Goal: Communication & Community: Connect with others

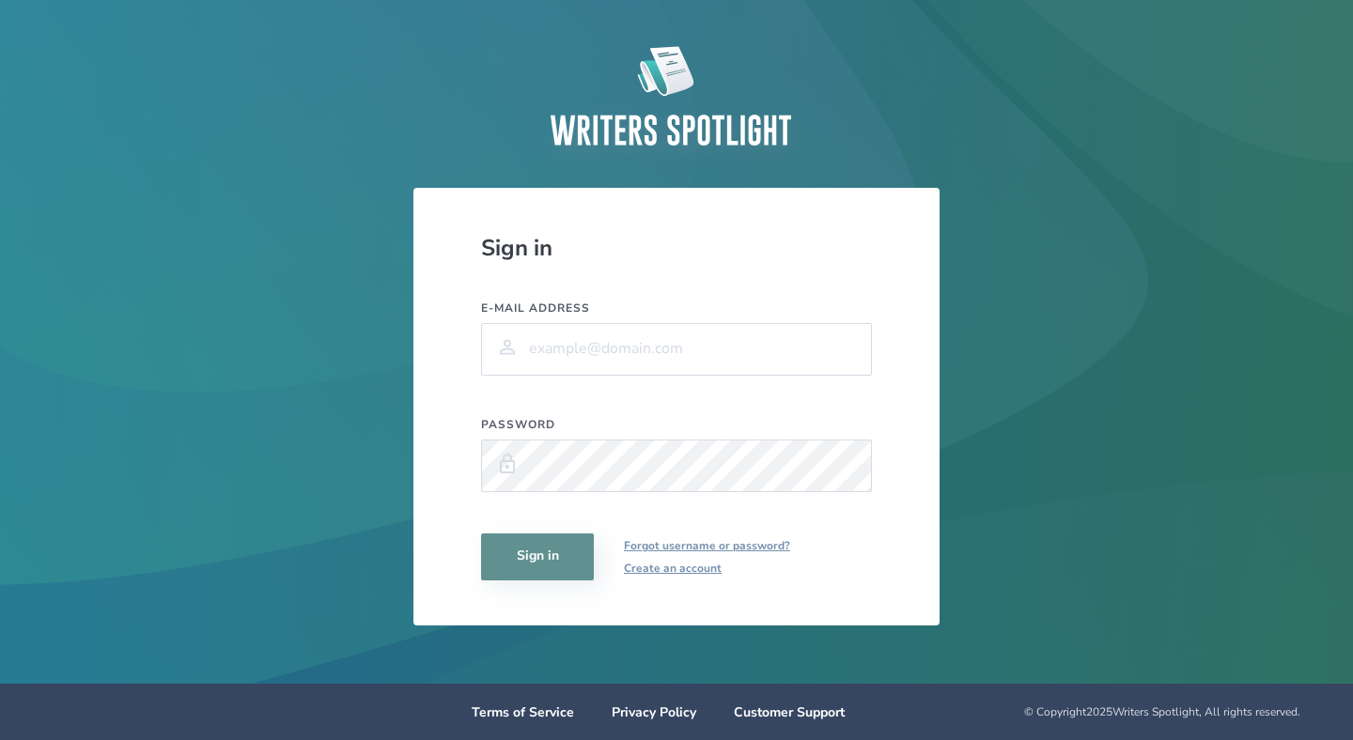
scroll to position [17, 0]
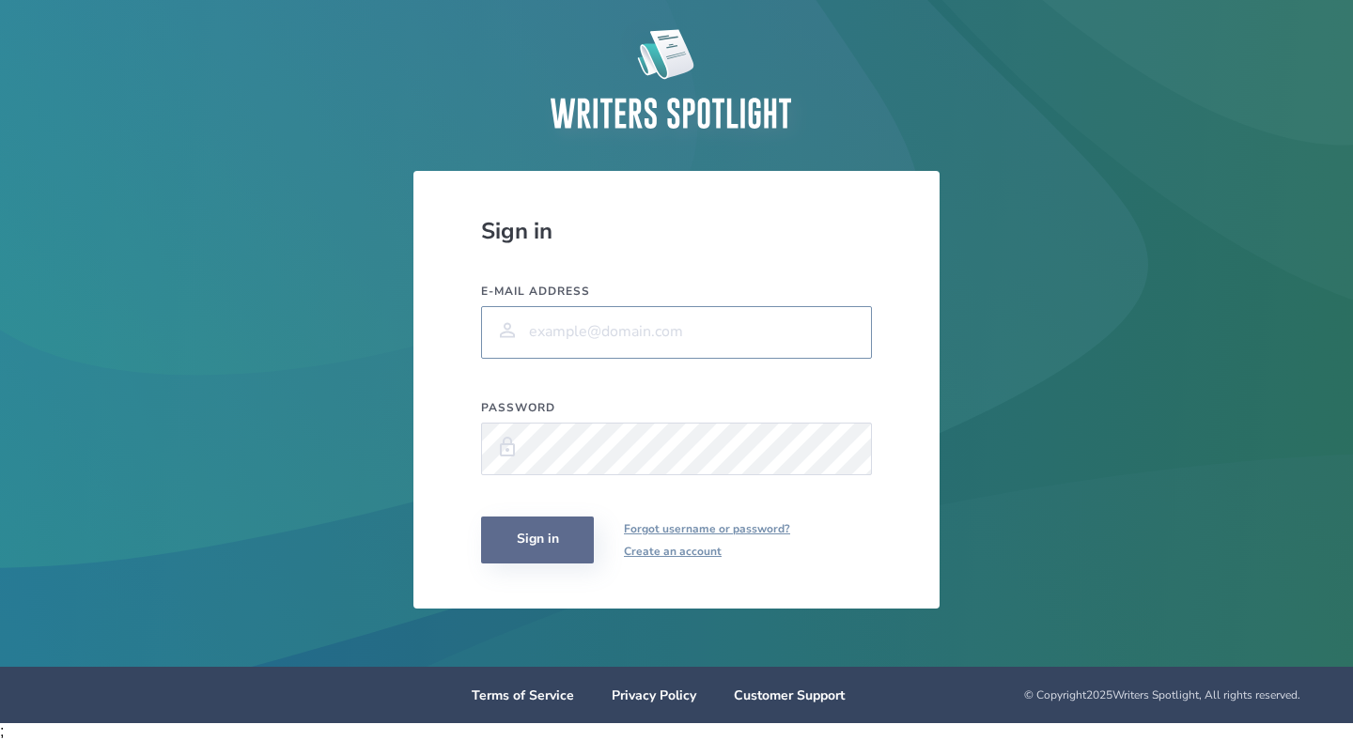
type input "[EMAIL_ADDRESS][DOMAIN_NAME]"
click at [549, 535] on button "Sign in" at bounding box center [537, 540] width 113 height 47
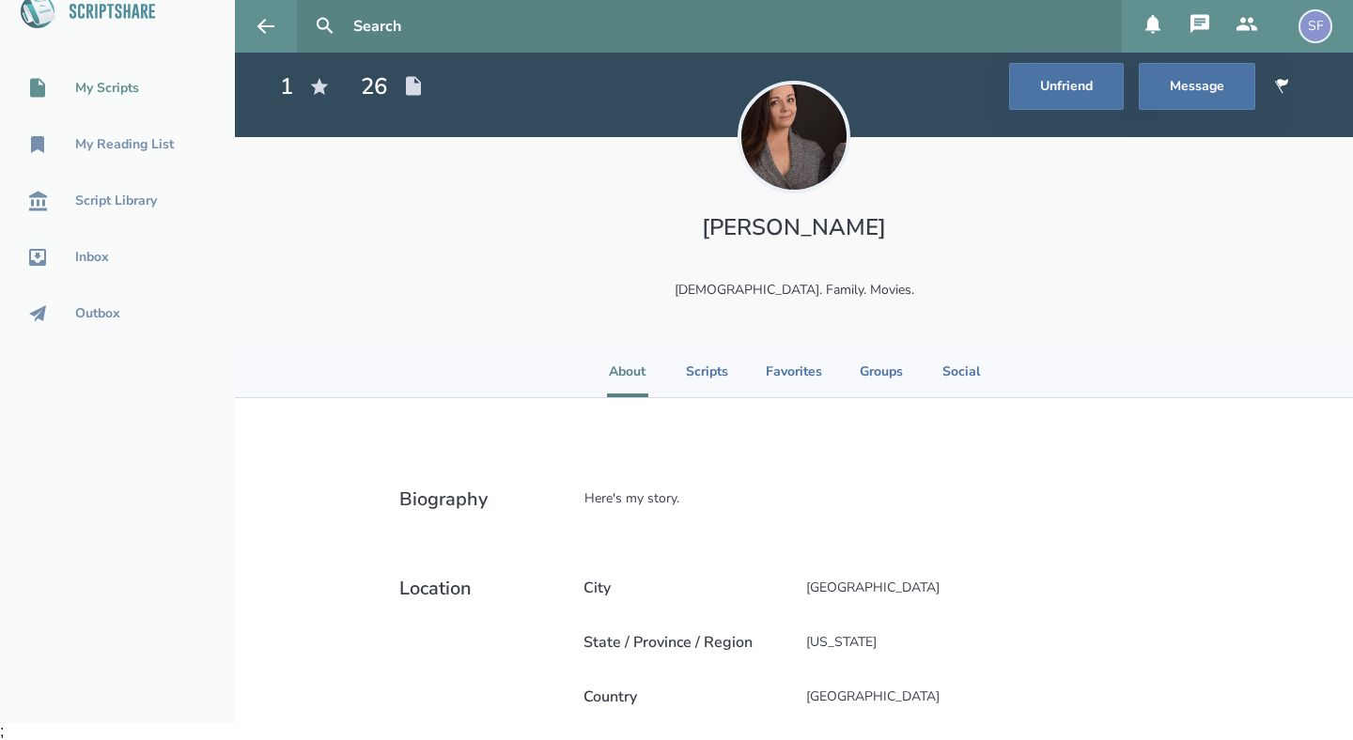
click at [110, 86] on div "My Scripts" at bounding box center [107, 88] width 64 height 15
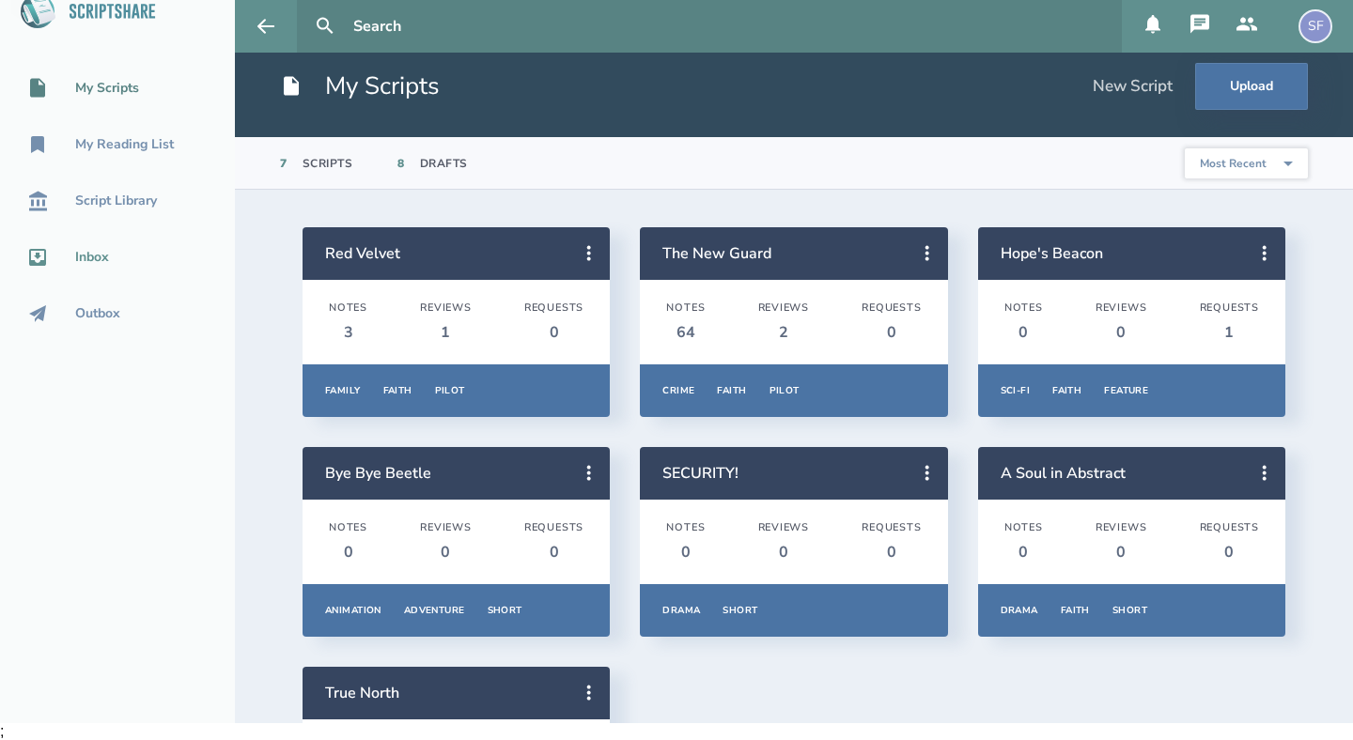
click at [94, 255] on div "Inbox" at bounding box center [92, 257] width 34 height 15
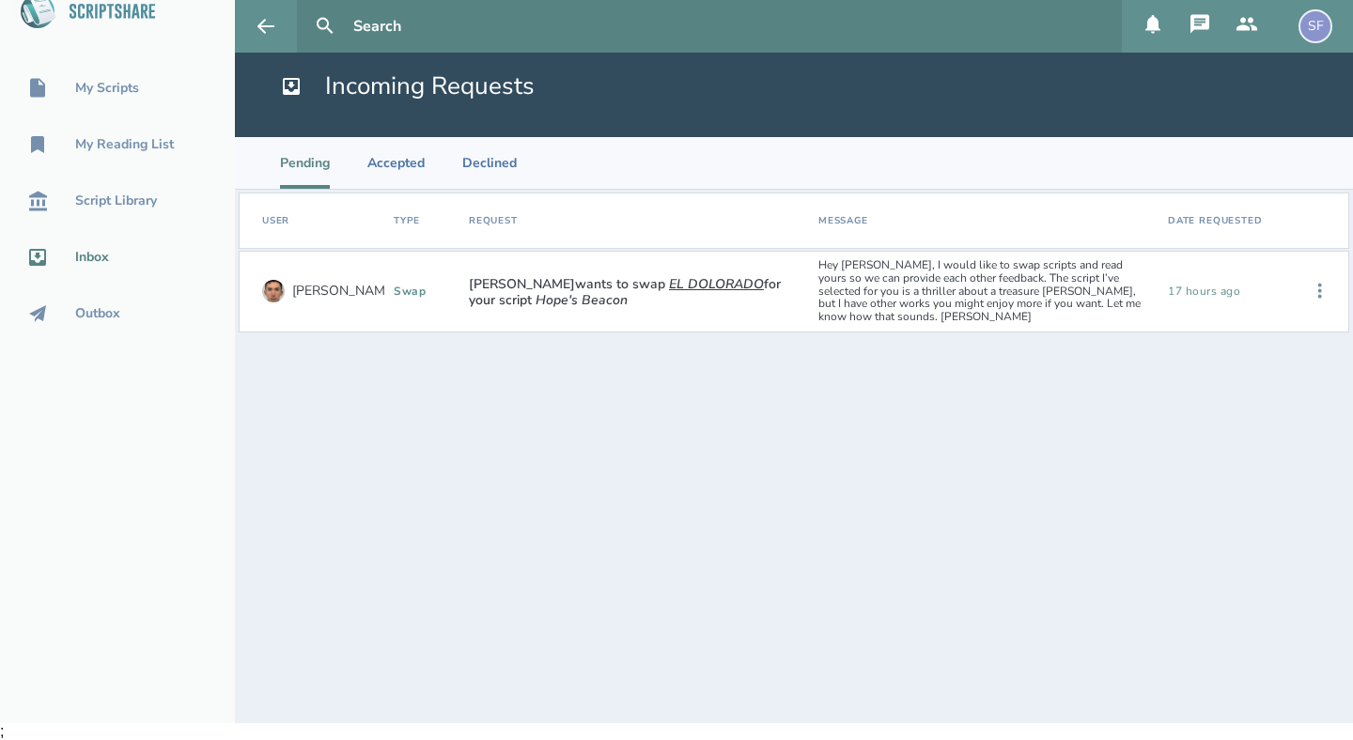
click at [921, 275] on div "Hey [PERSON_NAME], I would like to swap scripts and read yours so we can provid…" at bounding box center [985, 292] width 349 height 80
click at [1323, 286] on icon at bounding box center [1319, 291] width 23 height 23
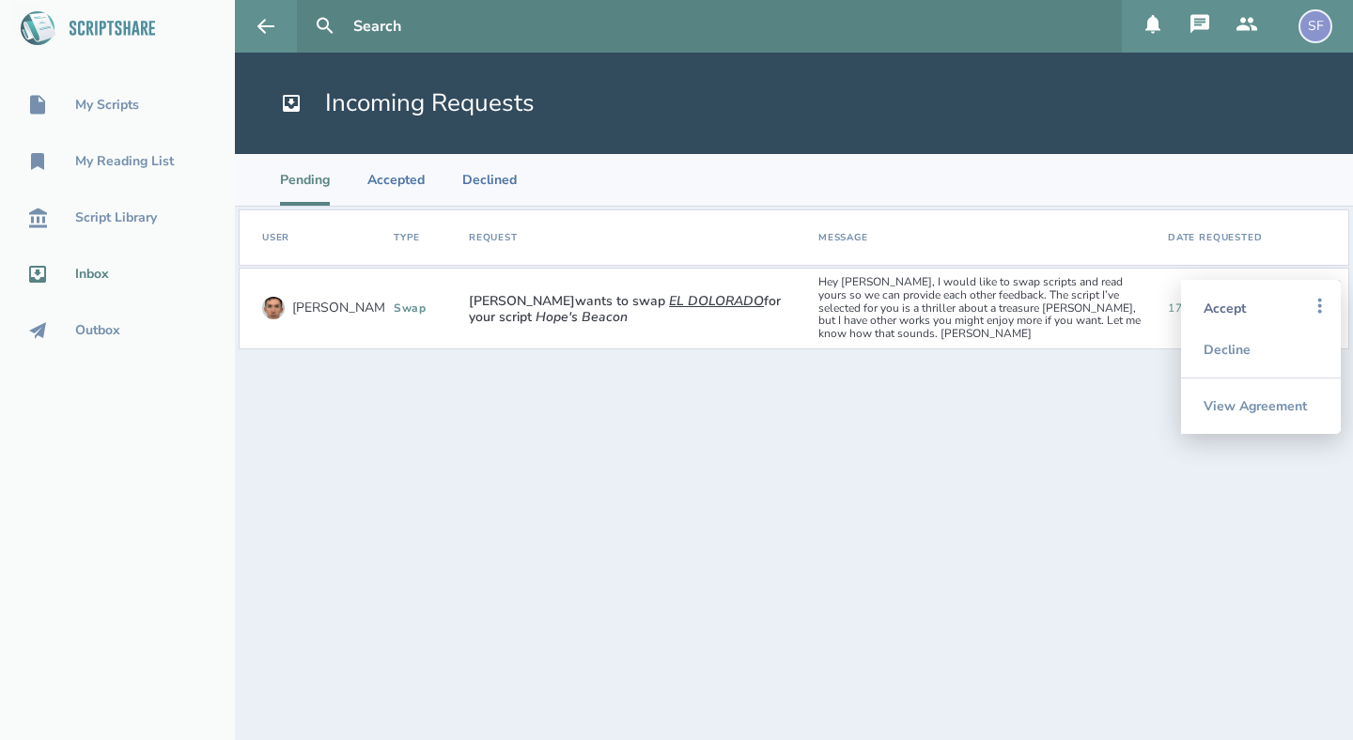
click at [1230, 306] on div "Accept" at bounding box center [1260, 307] width 115 height 41
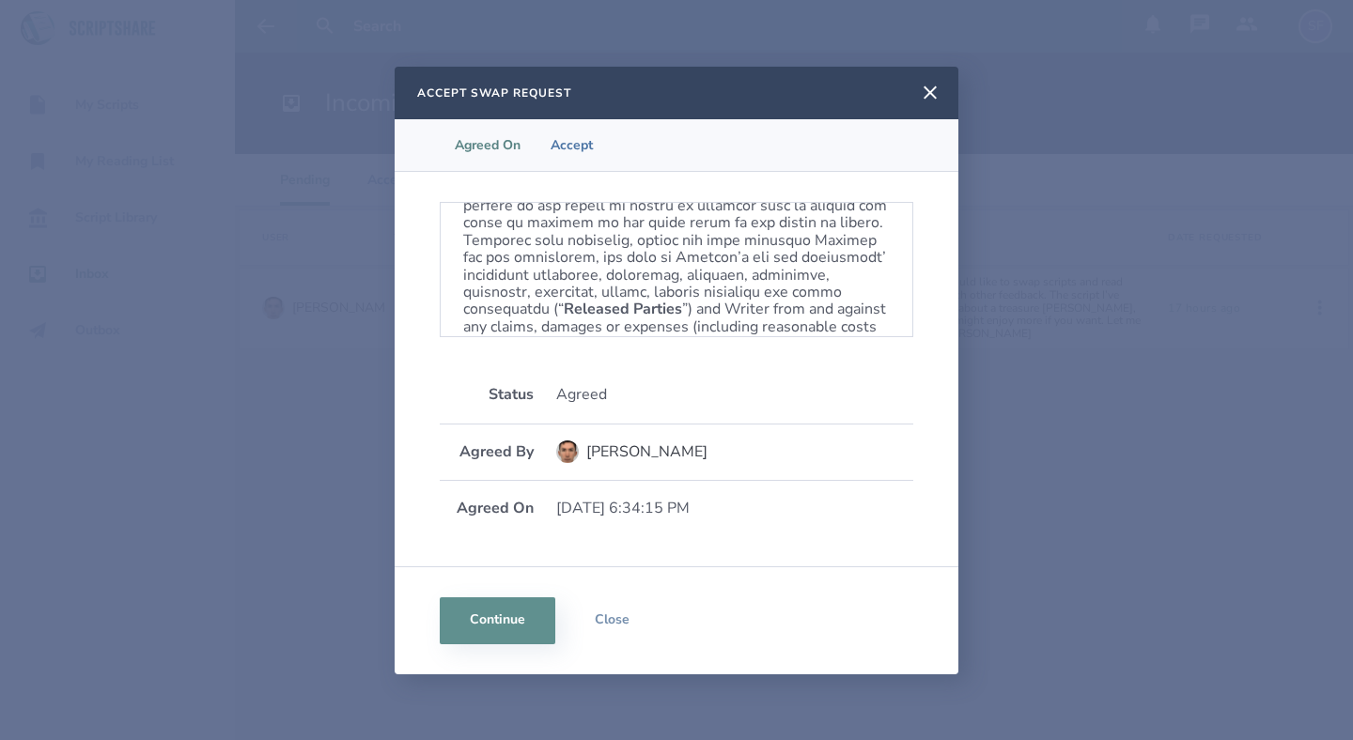
scroll to position [729, 0]
click at [512, 629] on button "Continue" at bounding box center [498, 620] width 116 height 47
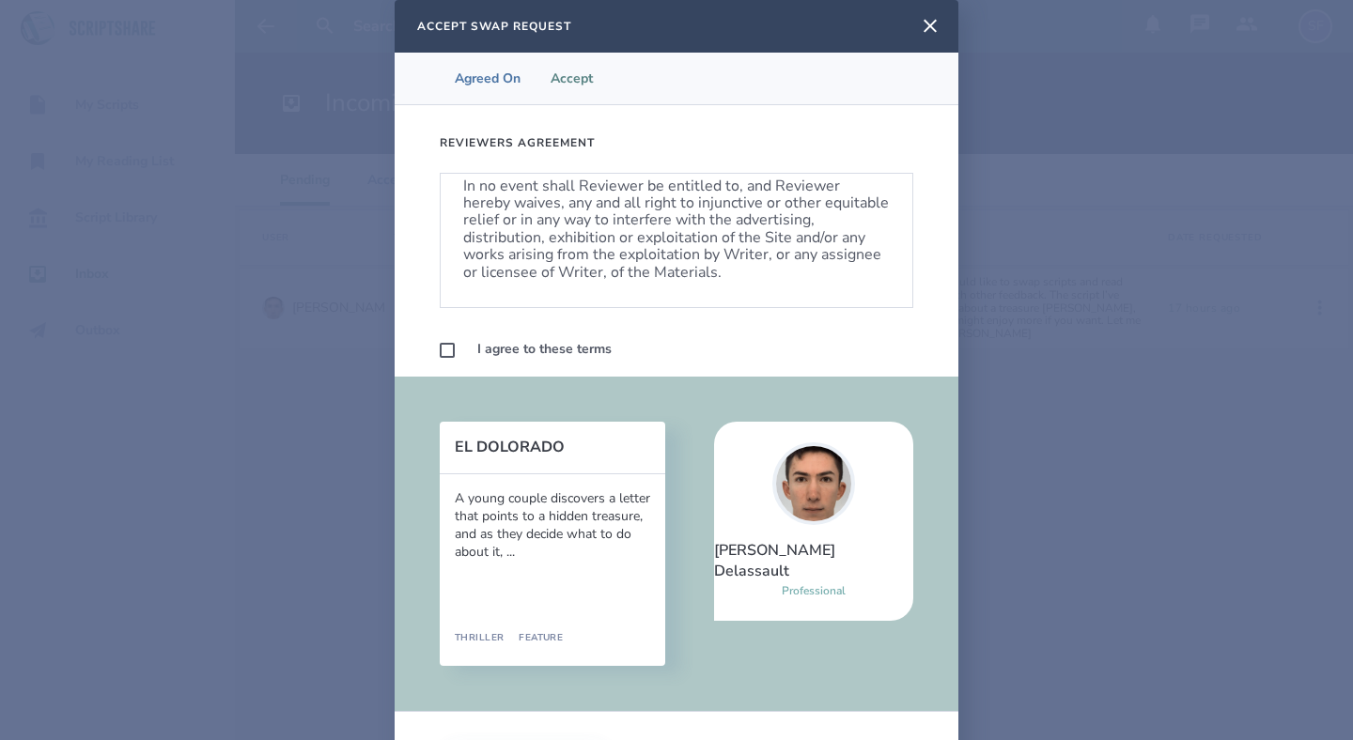
scroll to position [1137, 0]
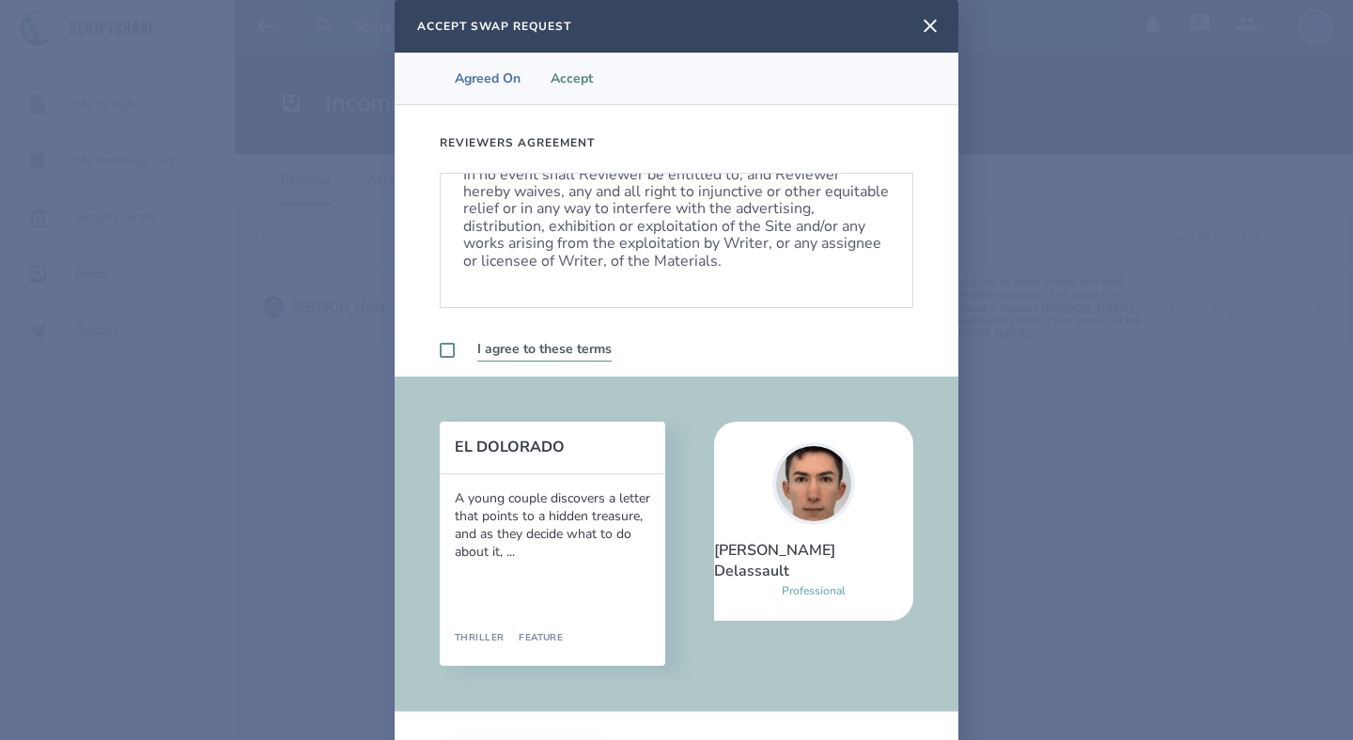
click at [447, 350] on label at bounding box center [447, 350] width 15 height 15
checkbox input "true"
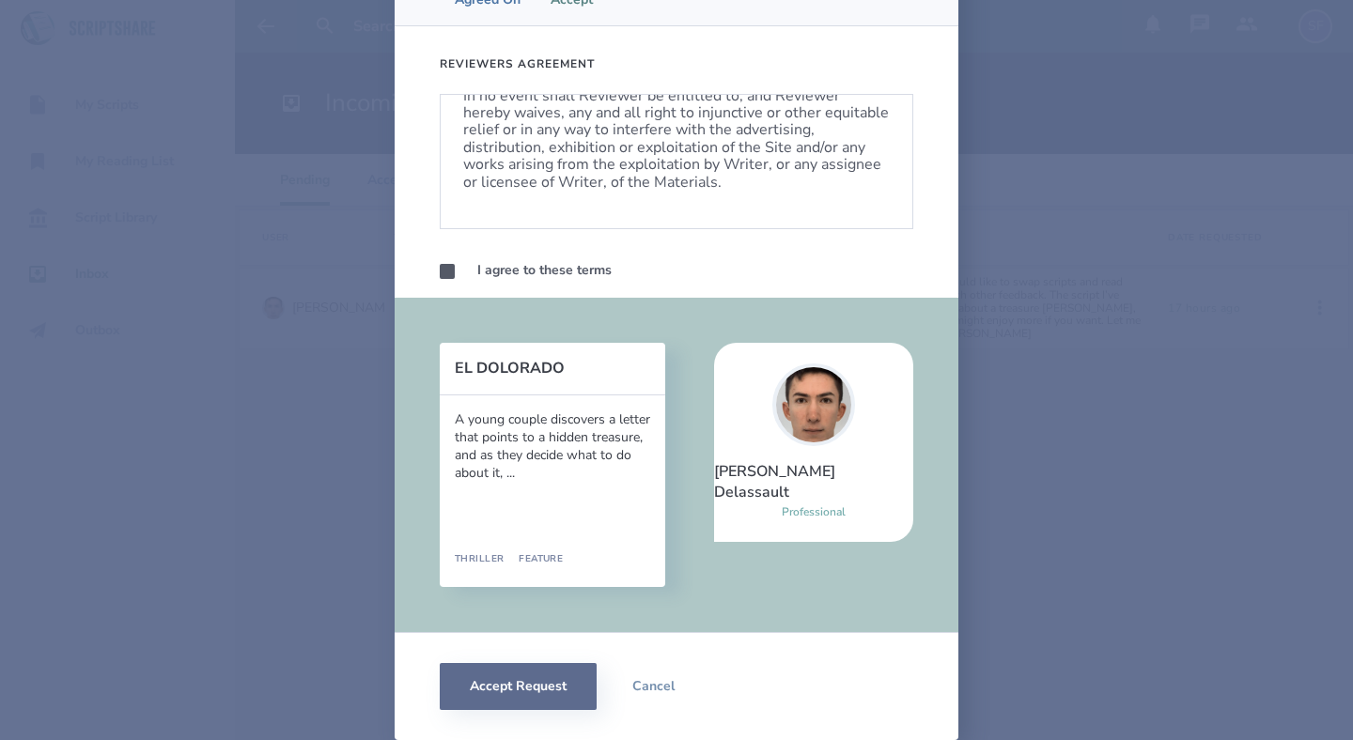
click at [515, 677] on button "Accept Request" at bounding box center [518, 686] width 157 height 47
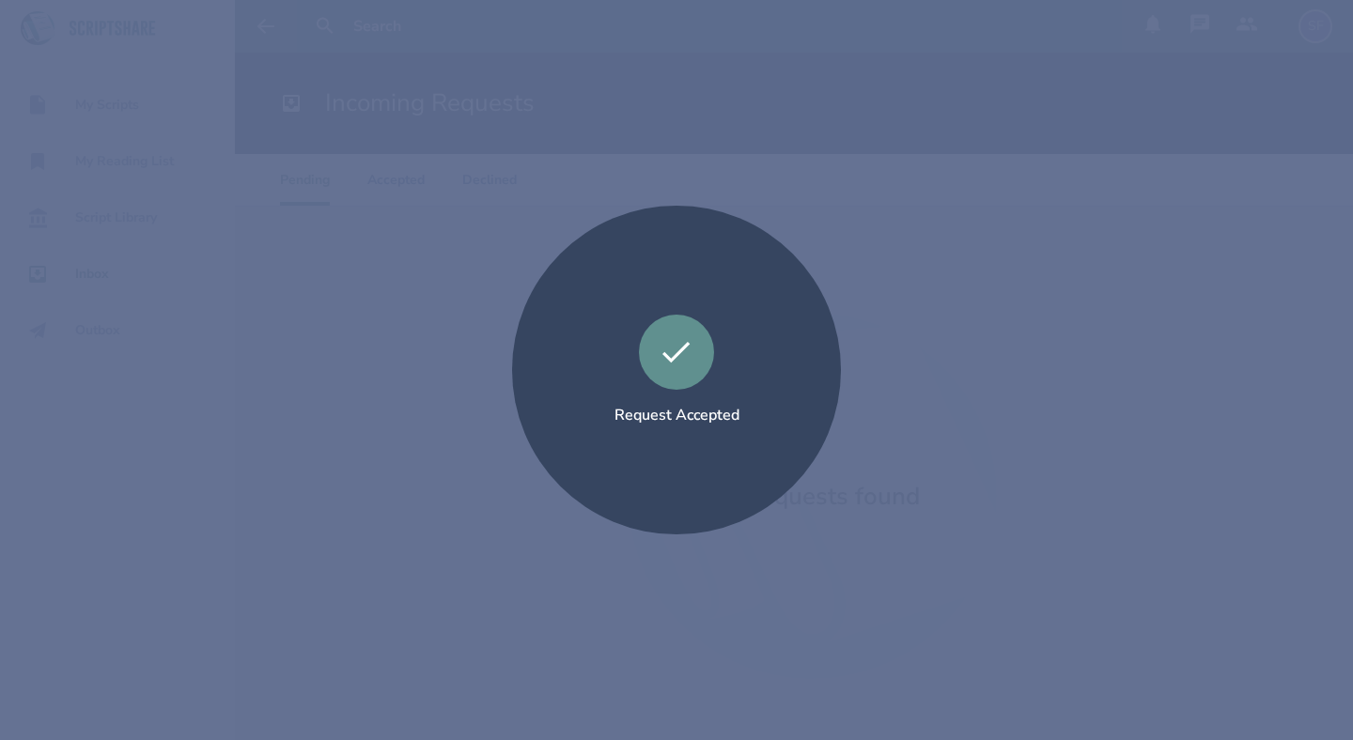
scroll to position [0, 0]
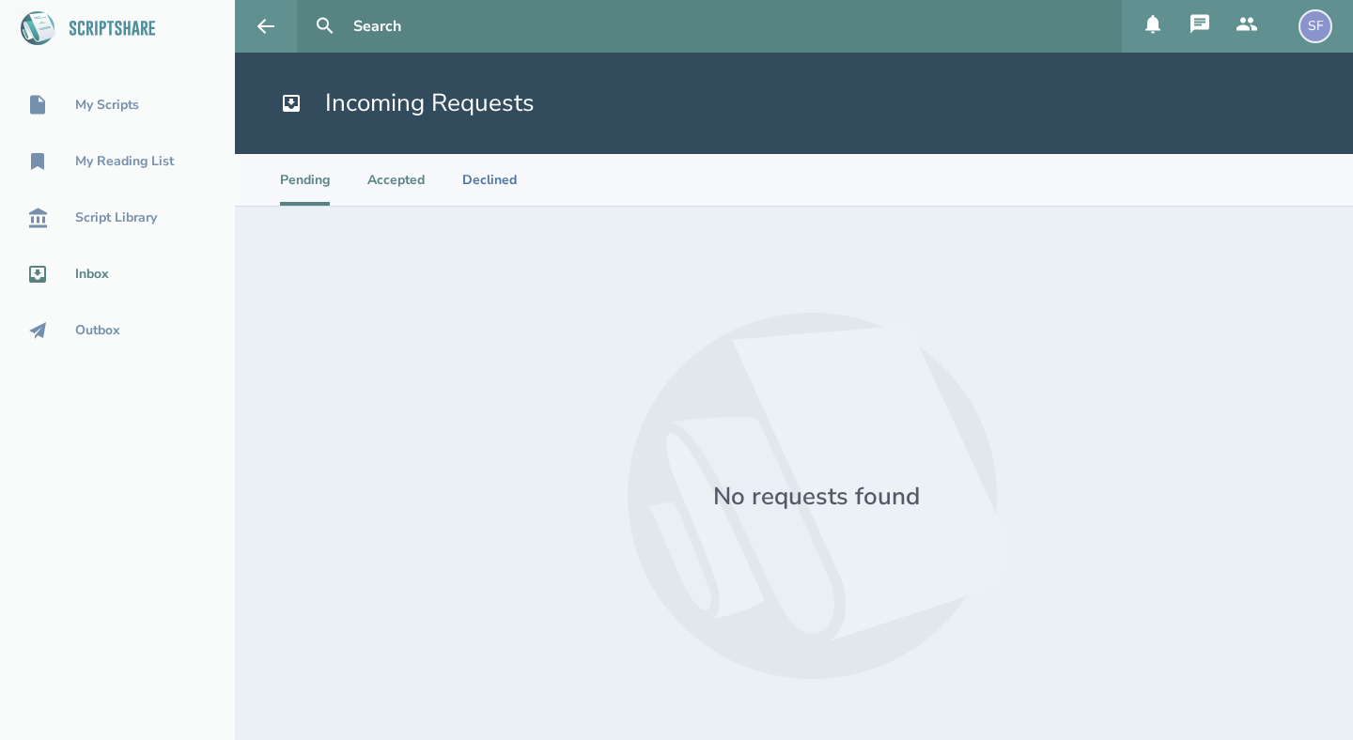
click at [404, 179] on li "Accepted" at bounding box center [395, 180] width 57 height 52
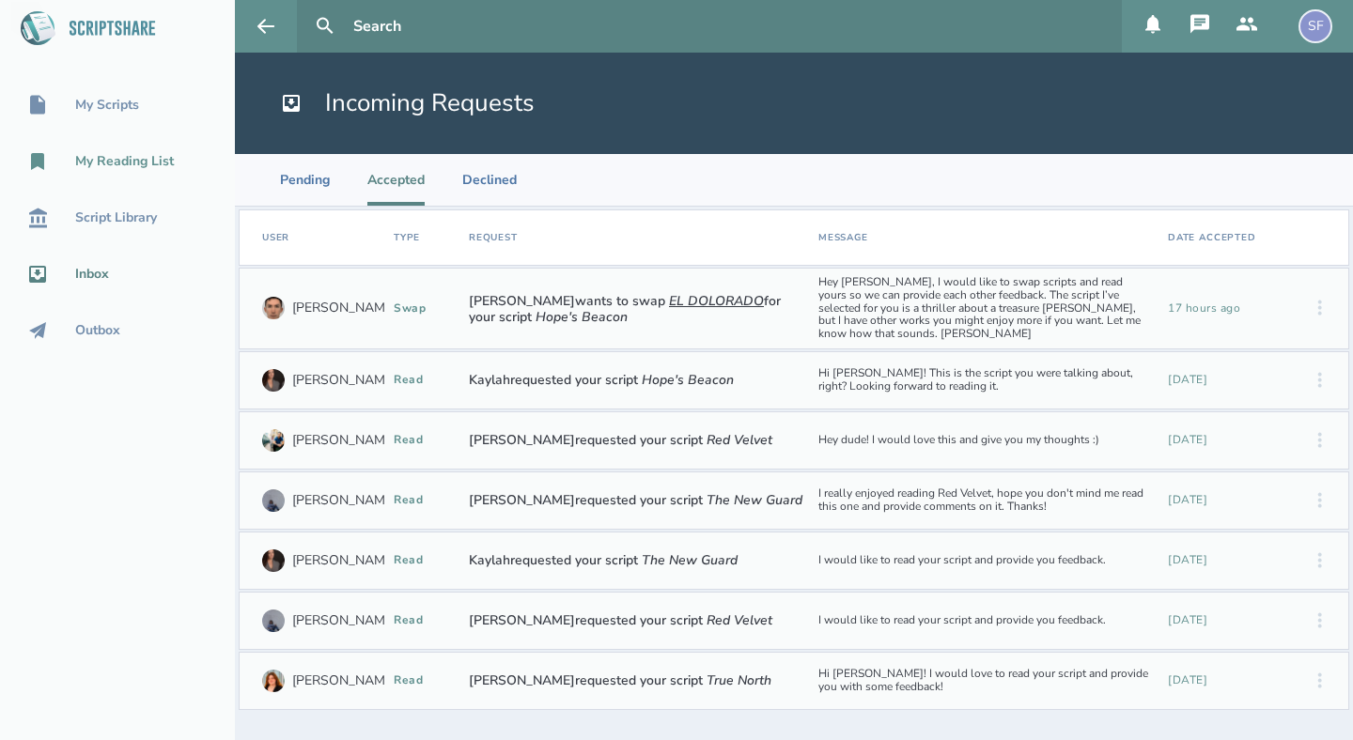
click at [155, 166] on div "My Reading List" at bounding box center [124, 161] width 99 height 15
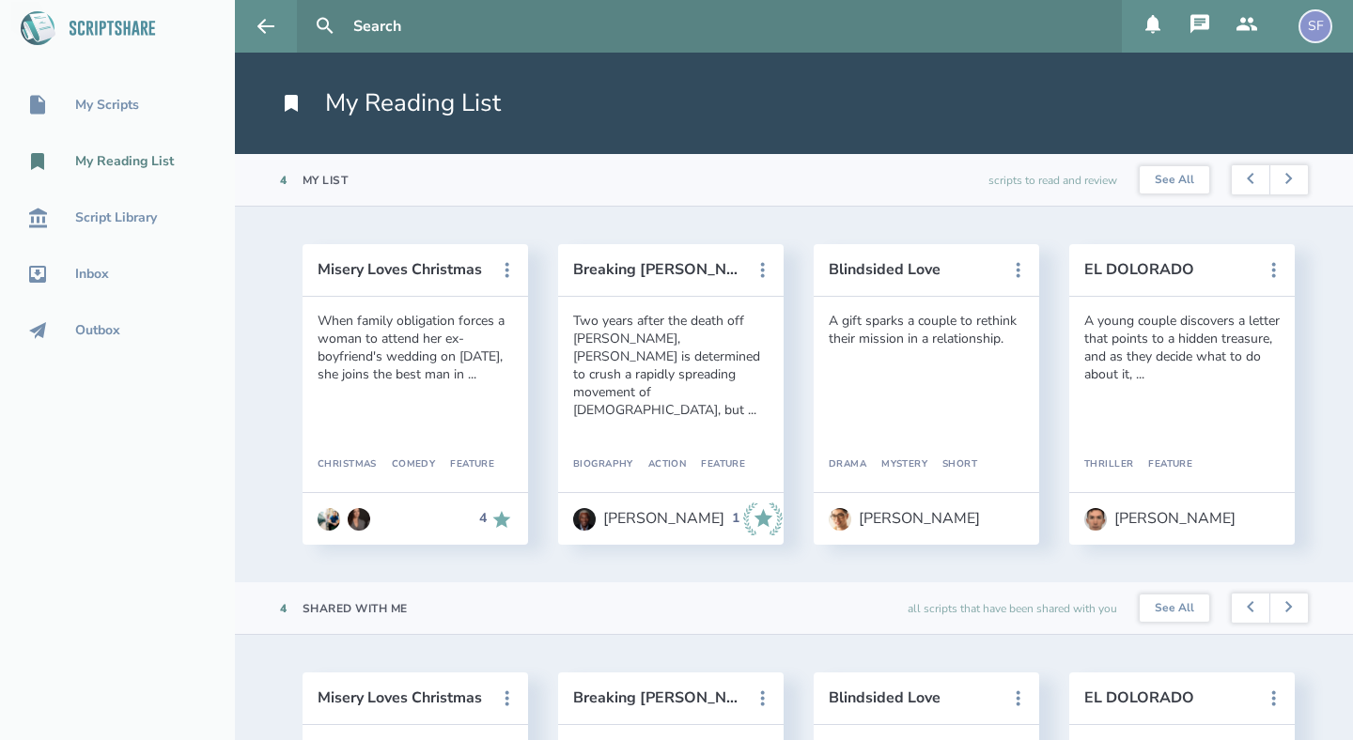
click at [1200, 18] on icon at bounding box center [1199, 24] width 23 height 23
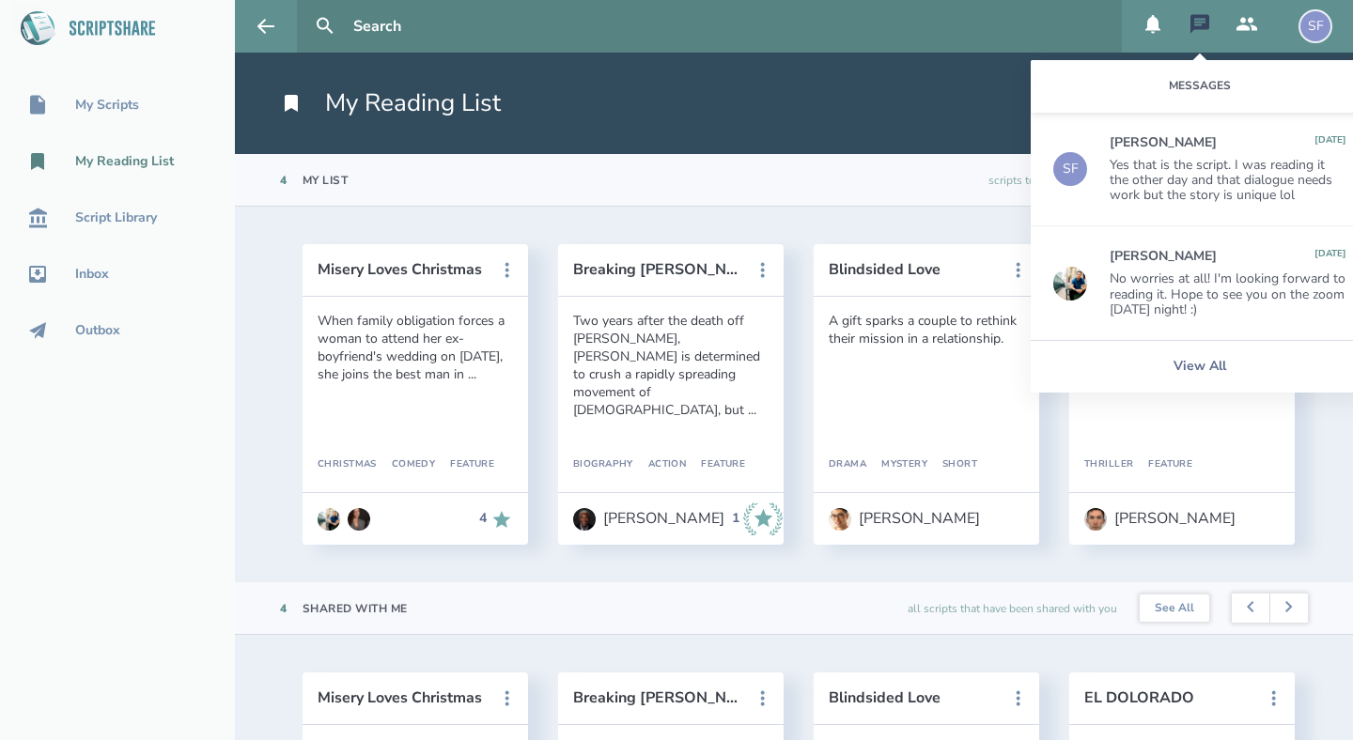
click at [1150, 23] on icon at bounding box center [1152, 24] width 15 height 19
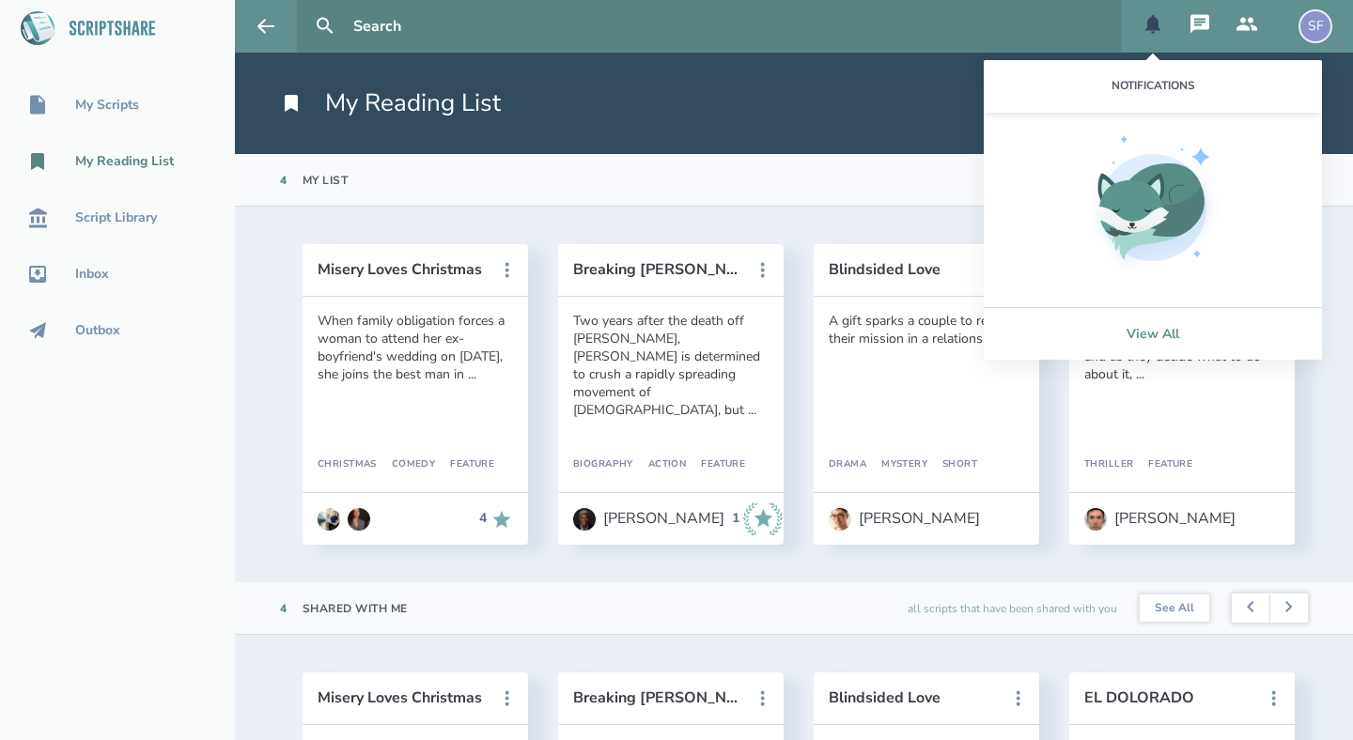
click at [1155, 333] on link "View All" at bounding box center [1152, 333] width 338 height 53
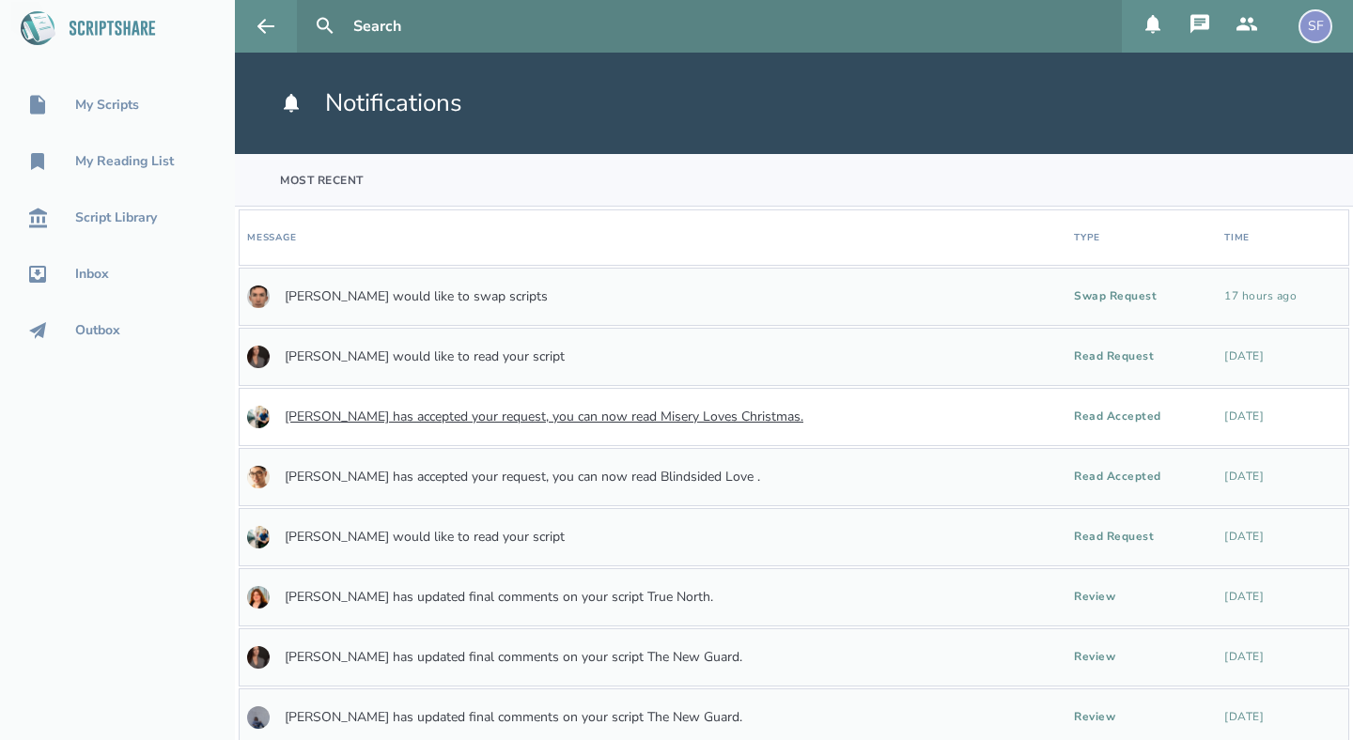
click at [622, 416] on link "[PERSON_NAME] has accepted your request, you can now read Misery Loves Christma…" at bounding box center [544, 417] width 518 height 15
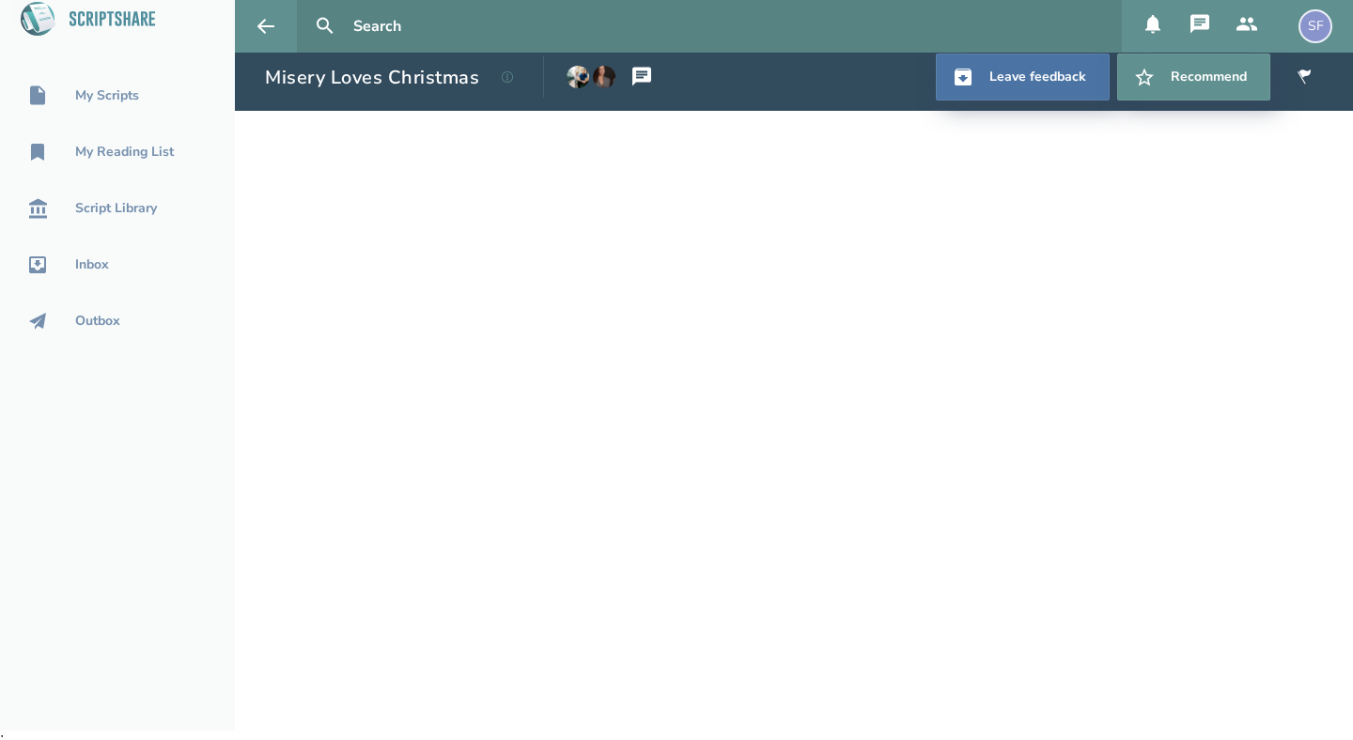
scroll to position [18, 0]
